Goal: Task Accomplishment & Management: Manage account settings

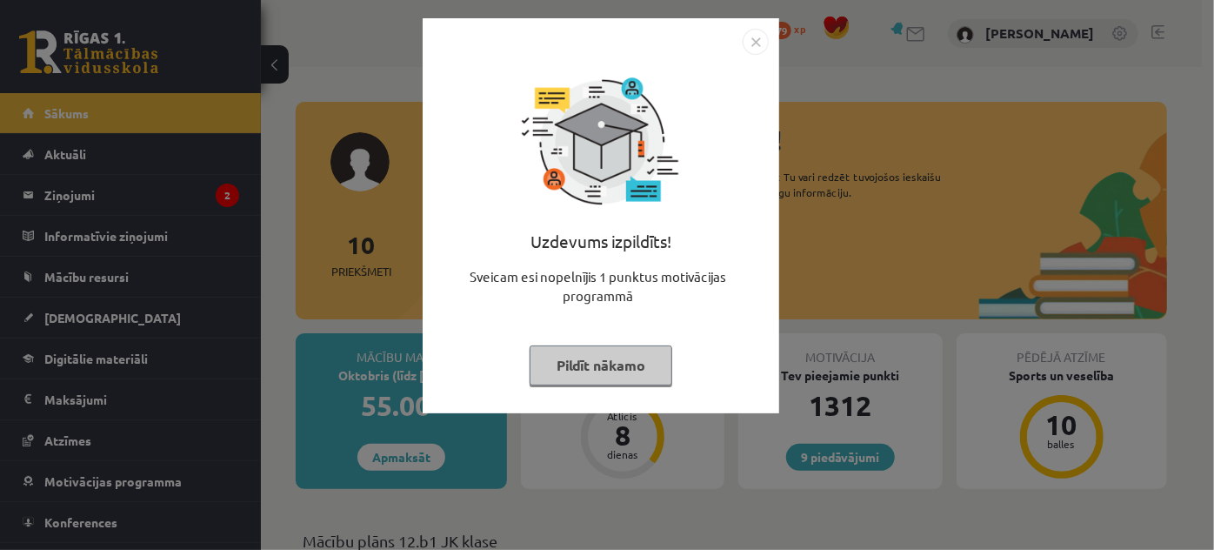
click at [758, 37] on img "Close" at bounding box center [756, 42] width 26 height 26
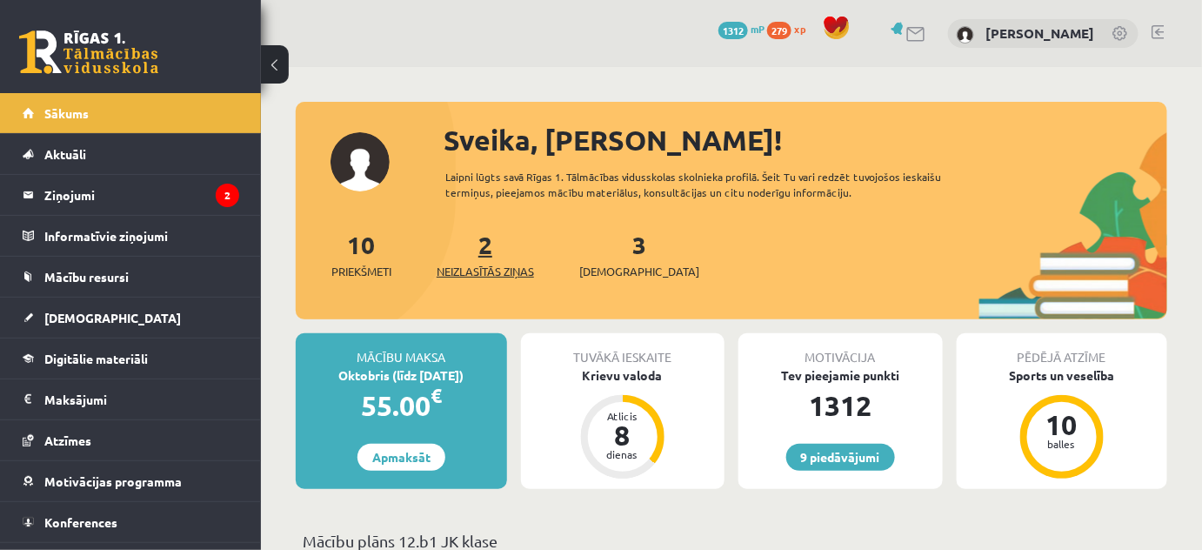
click at [479, 272] on span "Neizlasītās ziņas" at bounding box center [485, 271] width 97 height 17
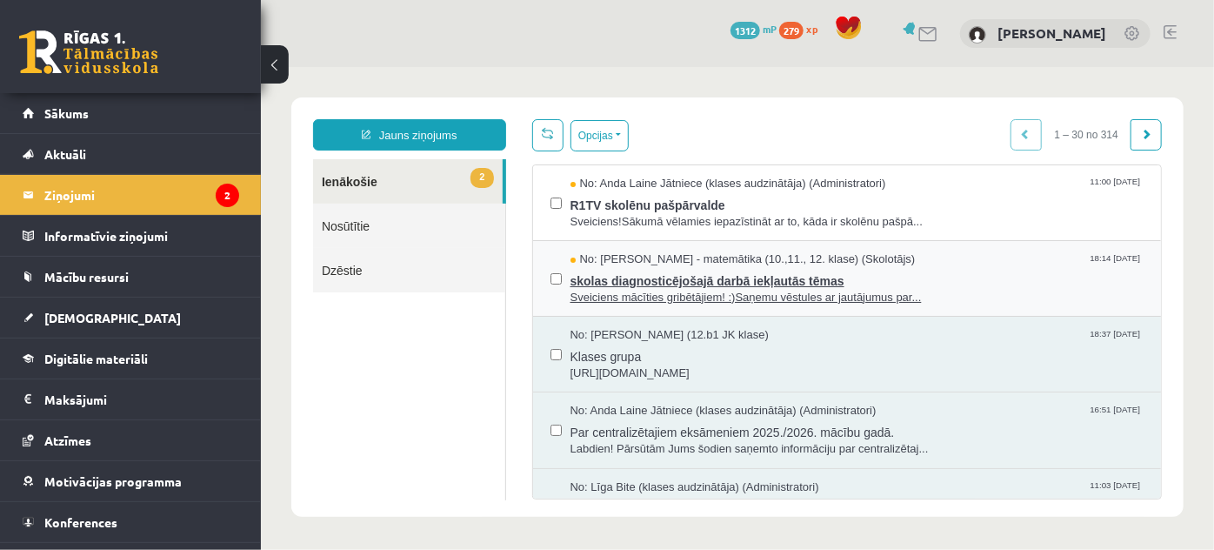
click at [626, 291] on span "Sveiciens mācīties gribētājiem! :)Saņemu vēstules ar jautājumus par..." at bounding box center [857, 297] width 574 height 17
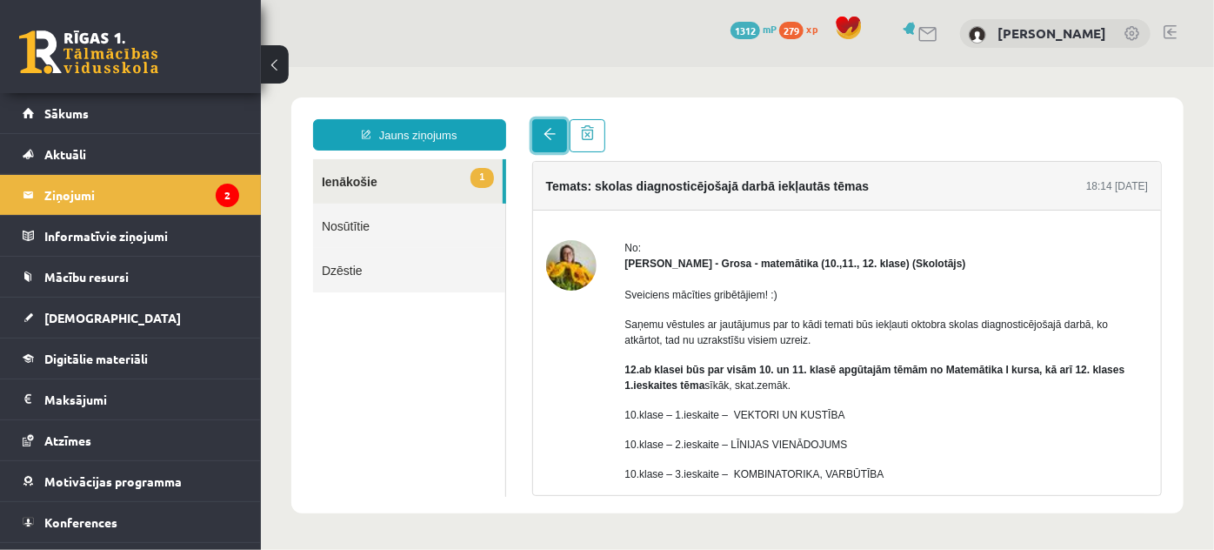
click at [544, 130] on span at bounding box center [549, 133] width 12 height 12
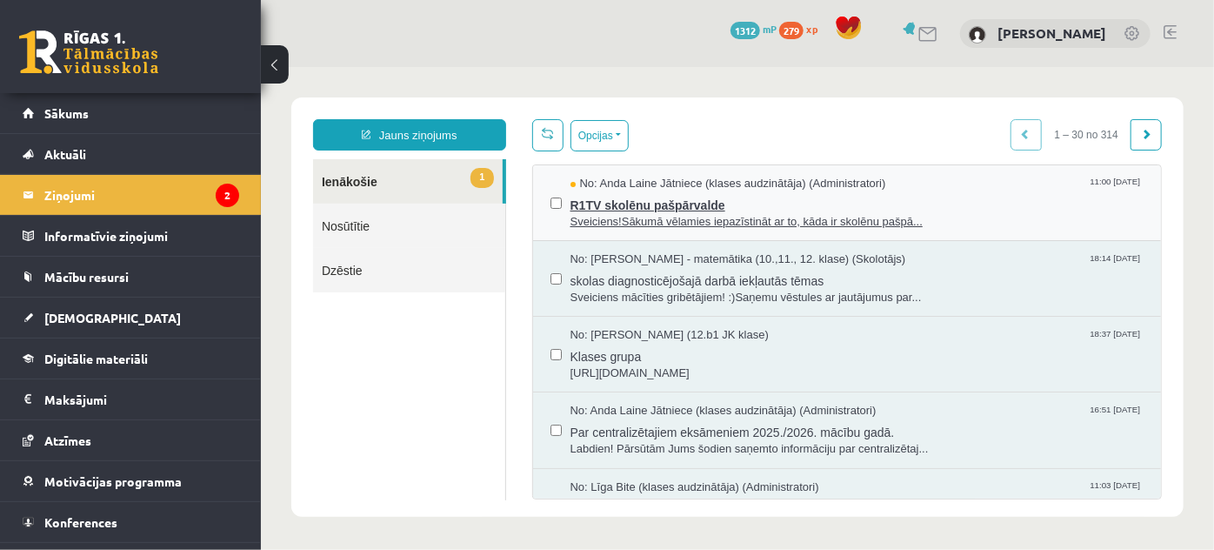
click at [651, 206] on span "R1TV skolēnu pašpārvalde" at bounding box center [857, 202] width 574 height 22
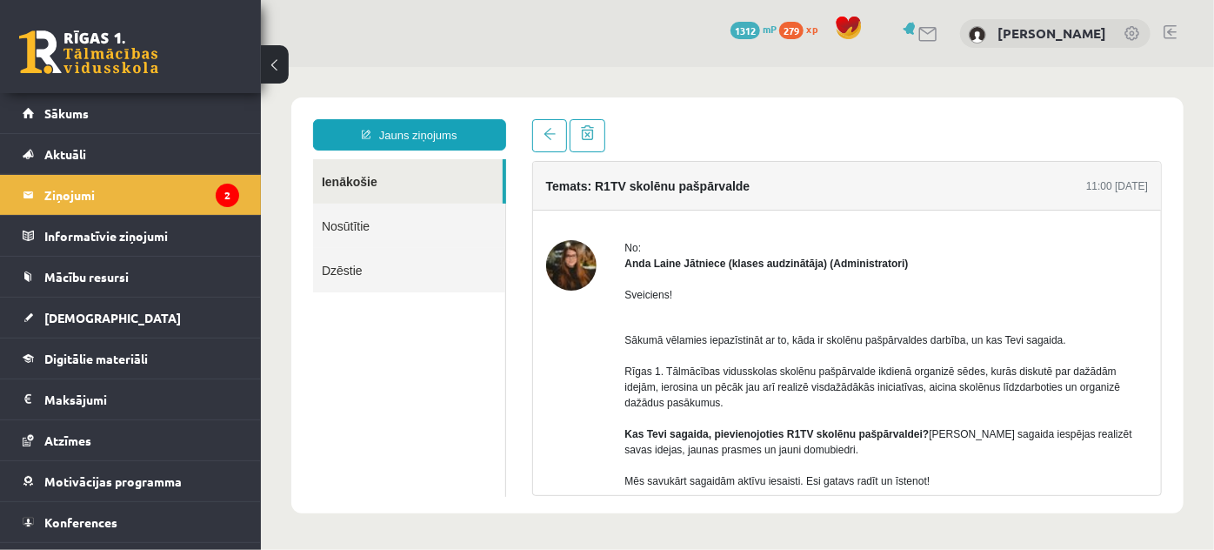
click at [1173, 33] on link at bounding box center [1170, 32] width 13 height 14
